Goal: Task Accomplishment & Management: Manage account settings

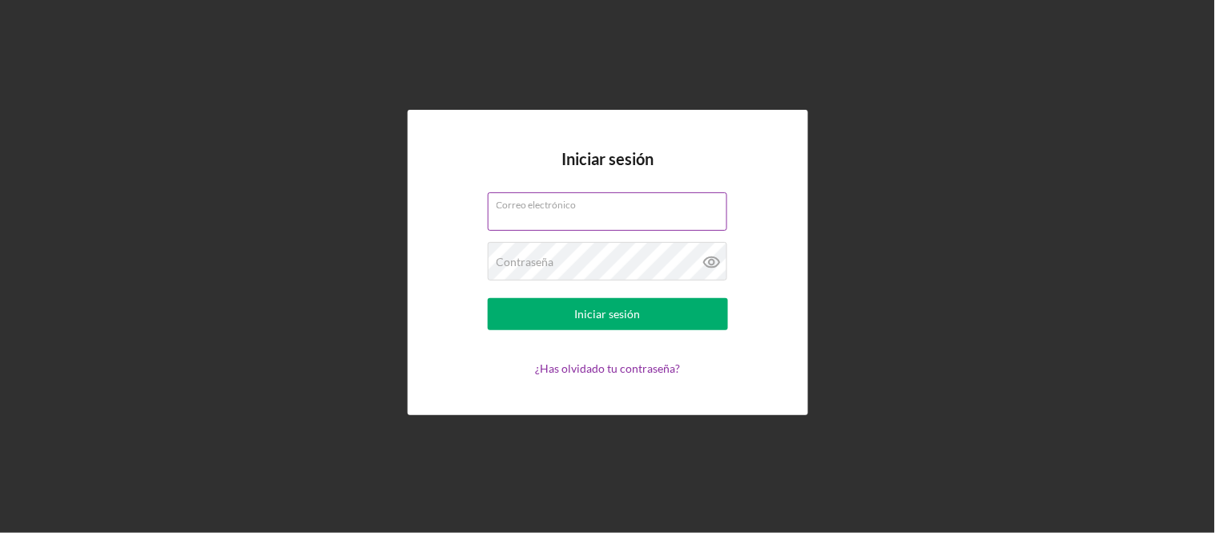
click at [516, 217] on input "Correo electrónico" at bounding box center [608, 211] width 240 height 38
type input "[EMAIL_ADDRESS][DOMAIN_NAME]"
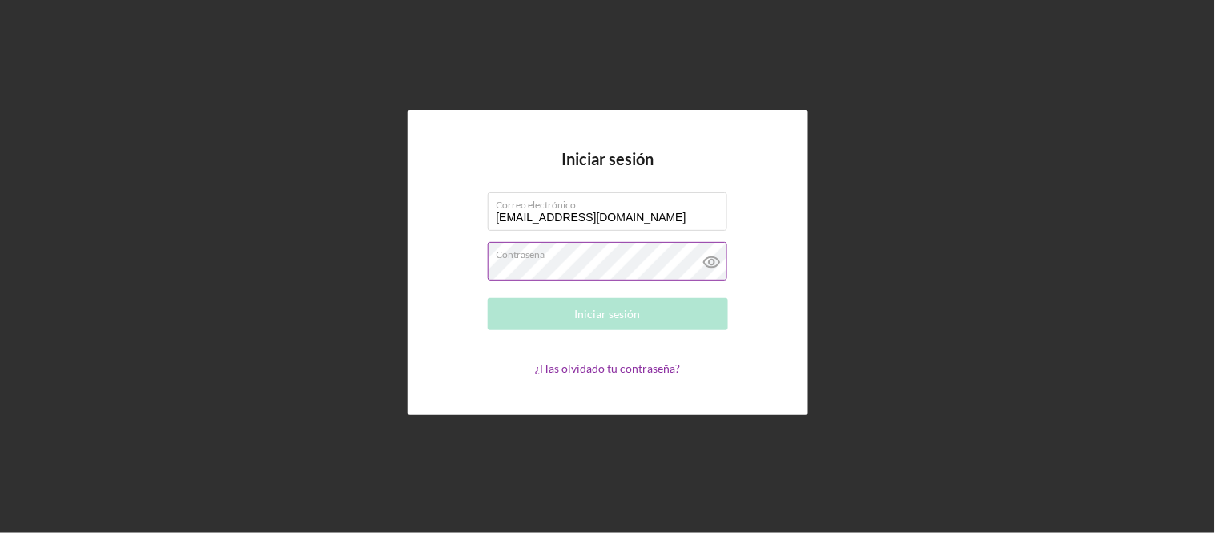
click at [570, 251] on div "Contraseña Required" at bounding box center [608, 262] width 240 height 40
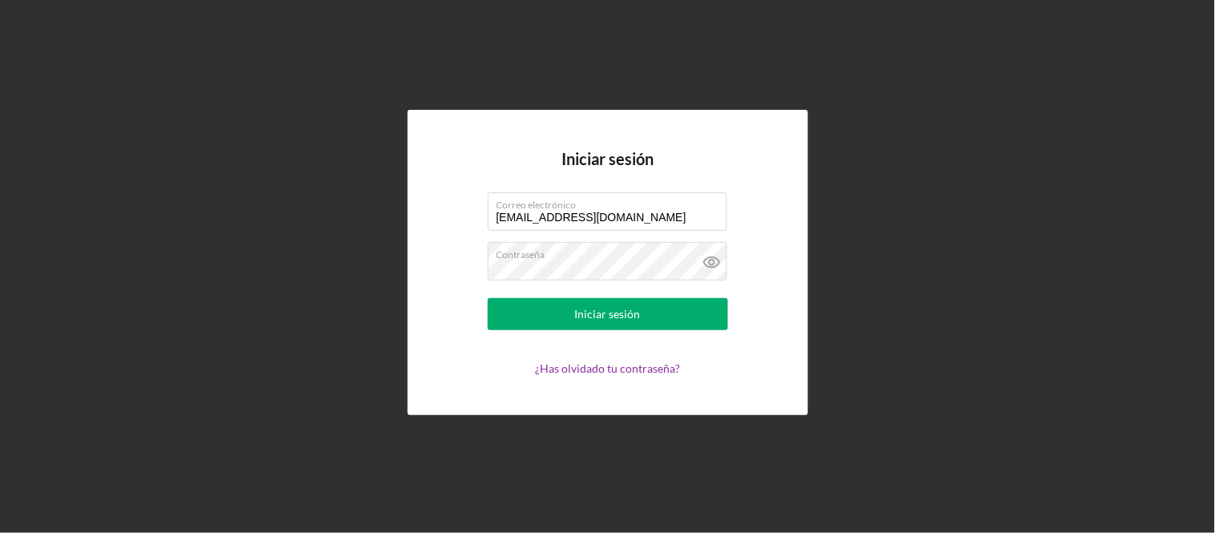
click at [627, 291] on form "Correo electrónico [EMAIL_ADDRESS][DOMAIN_NAME] Contraseña Iniciar sesión ¿Has …" at bounding box center [608, 283] width 320 height 183
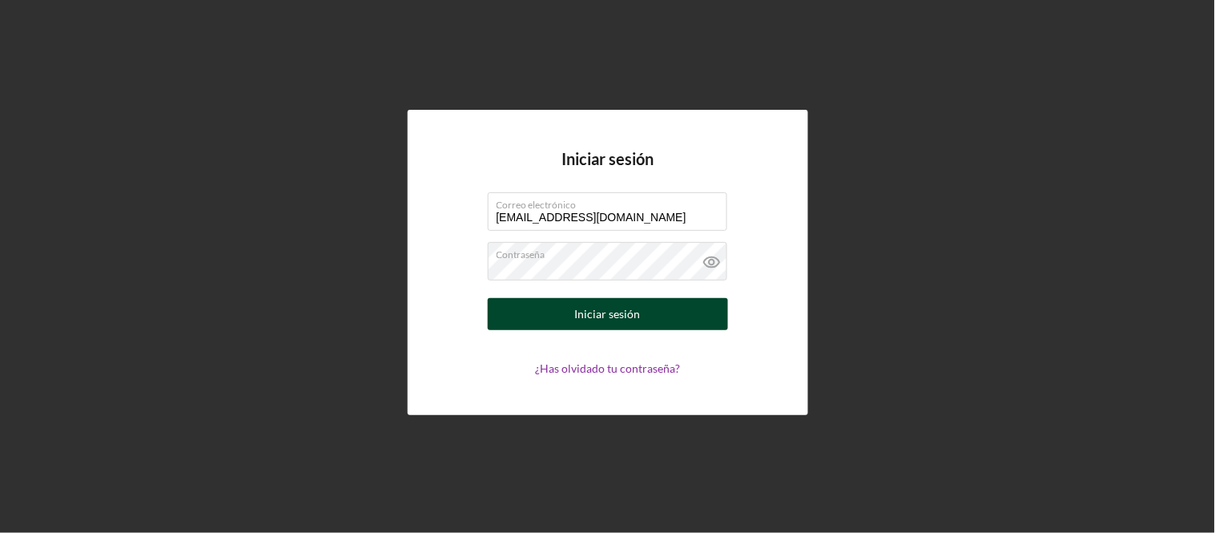
click at [628, 299] on div "Iniciar sesión" at bounding box center [608, 314] width 66 height 32
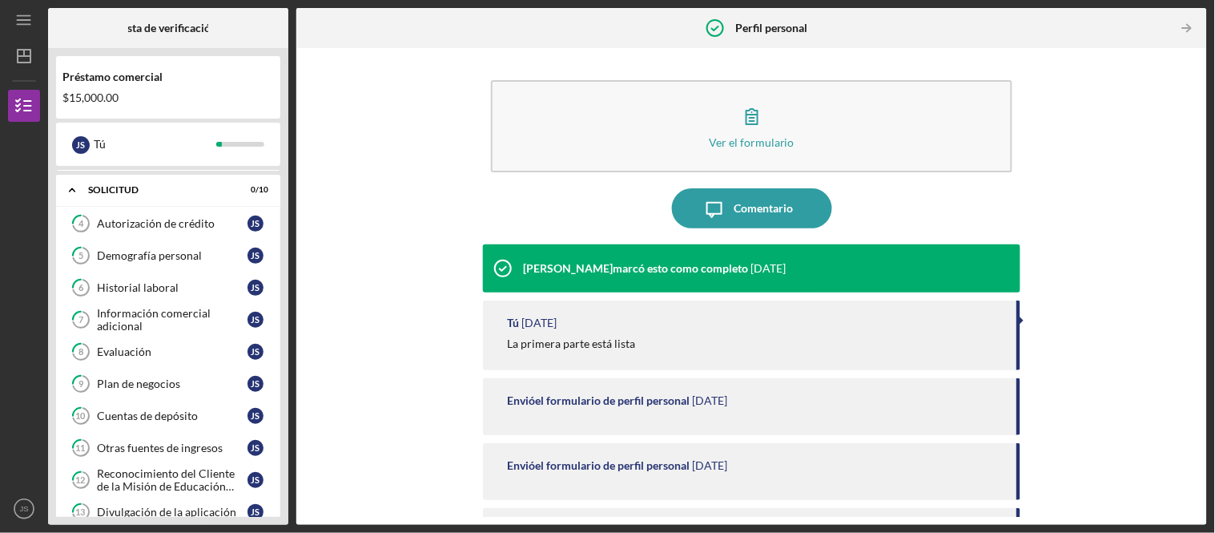
scroll to position [345, 0]
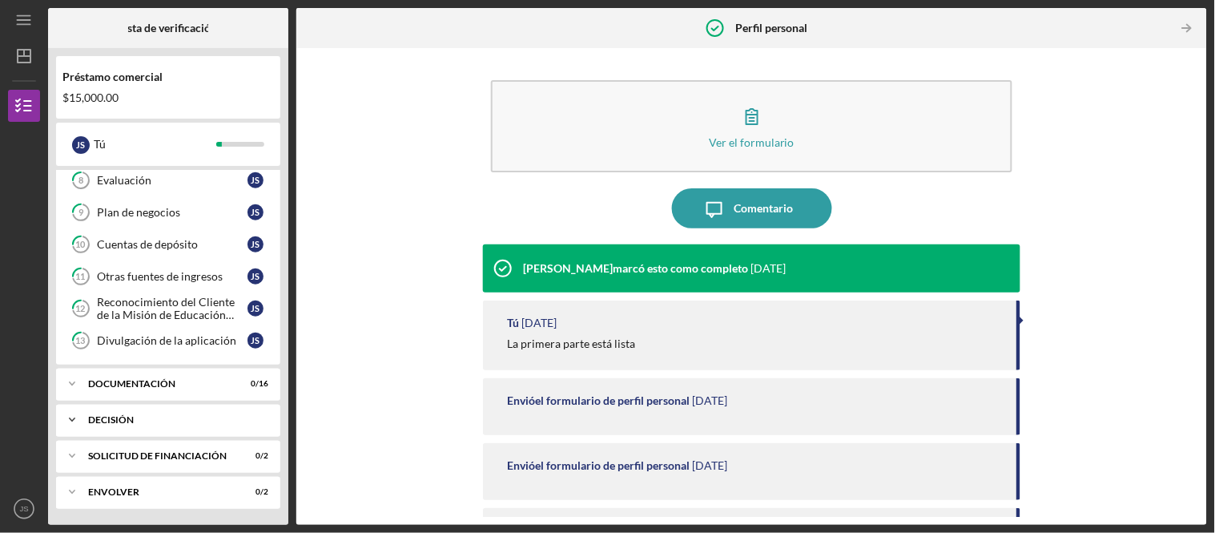
click at [208, 411] on div "Icon/Expander Decisión 0 / 1" at bounding box center [168, 420] width 224 height 32
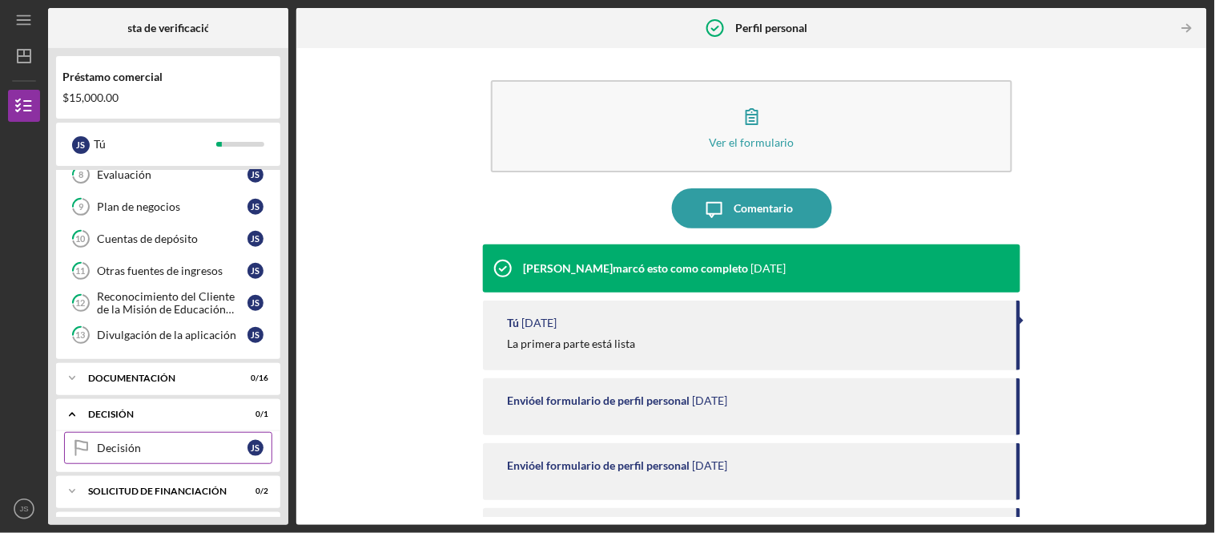
click at [186, 446] on div "Decisión" at bounding box center [172, 447] width 151 height 13
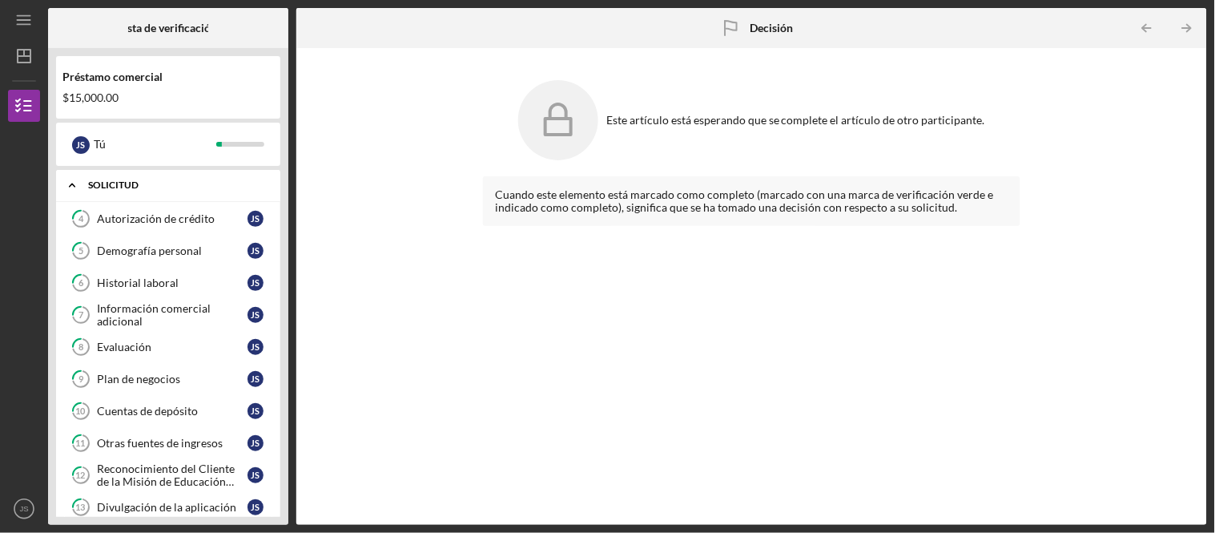
scroll to position [386, 0]
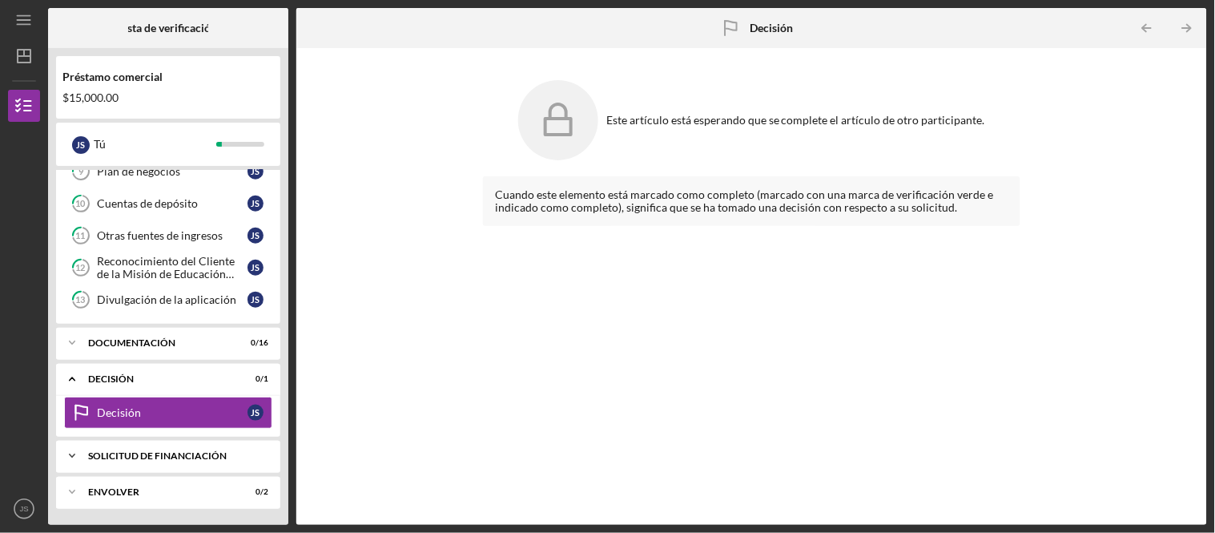
click at [187, 460] on font "Solicitud de financiación" at bounding box center [157, 456] width 139 height 12
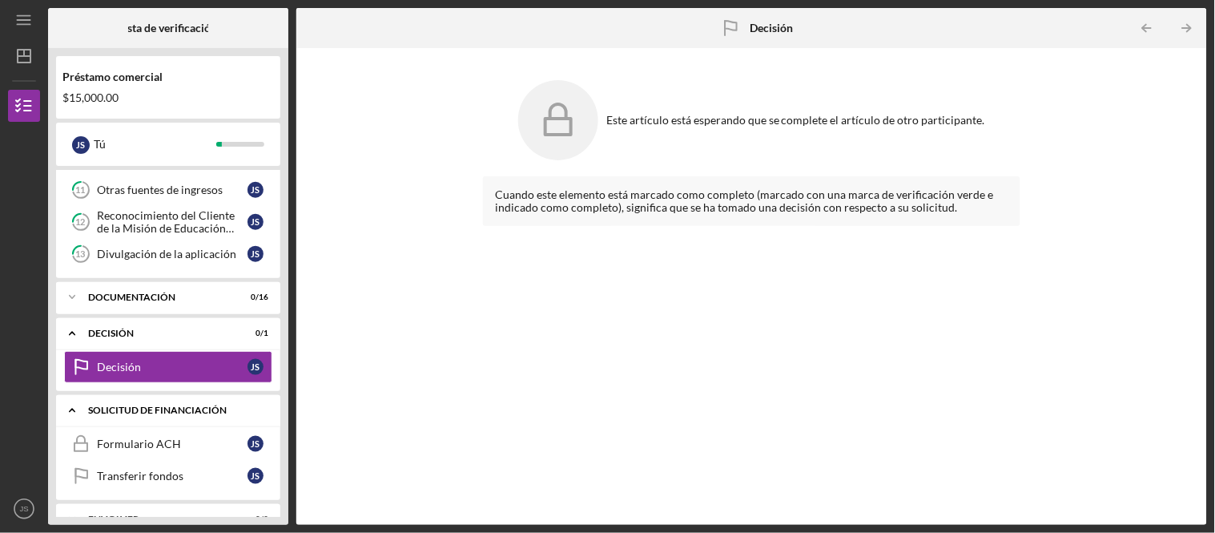
scroll to position [459, 0]
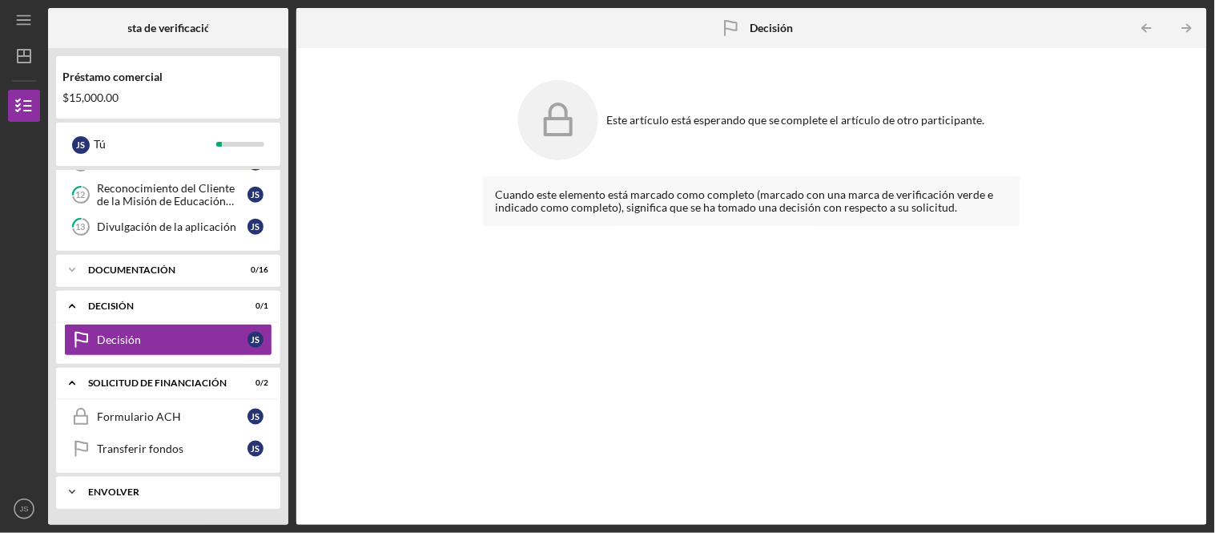
click at [179, 482] on div "Icon/Expander Envolver 0 / 2" at bounding box center [168, 492] width 224 height 32
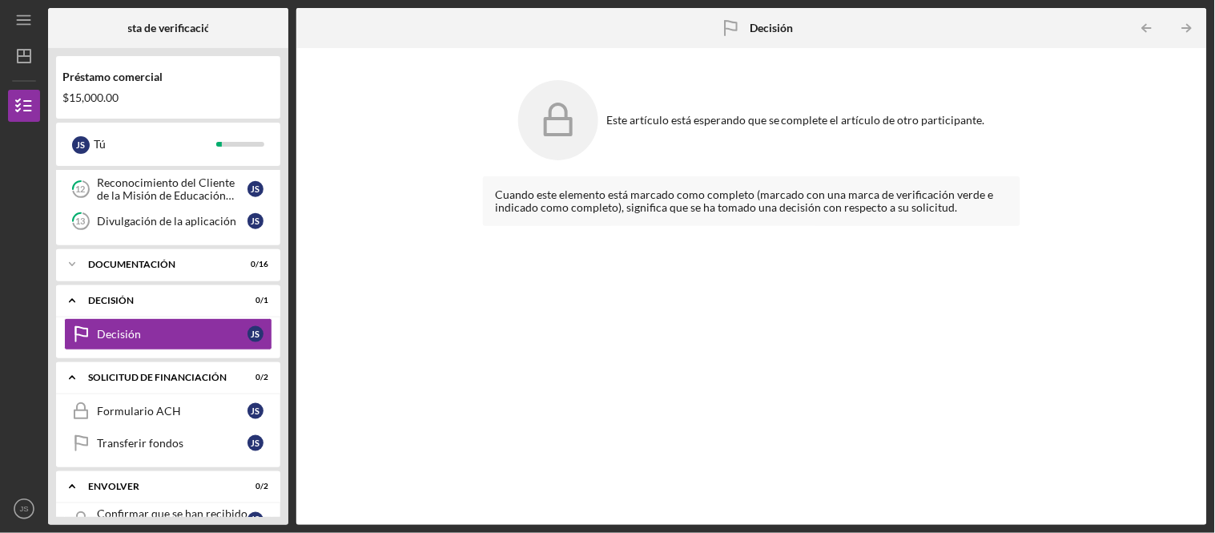
scroll to position [533, 0]
